Goal: Task Accomplishment & Management: Complete application form

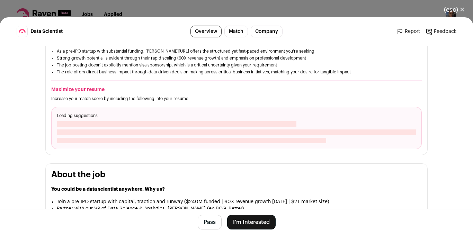
scroll to position [222, 0]
click at [451, 7] on button "(esc) ✕" at bounding box center [453, 9] width 37 height 15
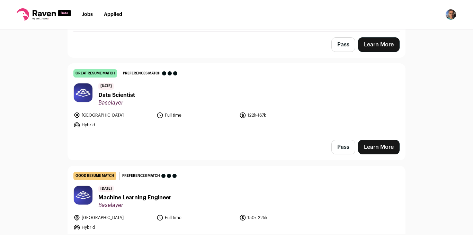
scroll to position [1237, 0]
click at [371, 140] on link "Learn More" at bounding box center [379, 147] width 42 height 15
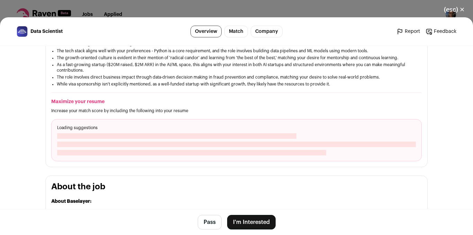
scroll to position [221, 0]
click at [242, 220] on button "I'm Interested" at bounding box center [251, 222] width 48 height 15
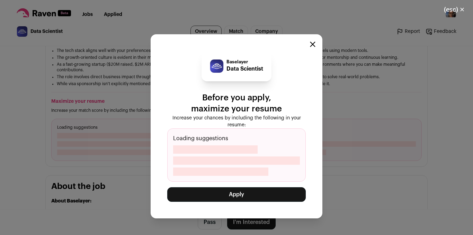
click at [242, 196] on button "Apply" at bounding box center [236, 194] width 138 height 15
